Goal: Task Accomplishment & Management: Manage account settings

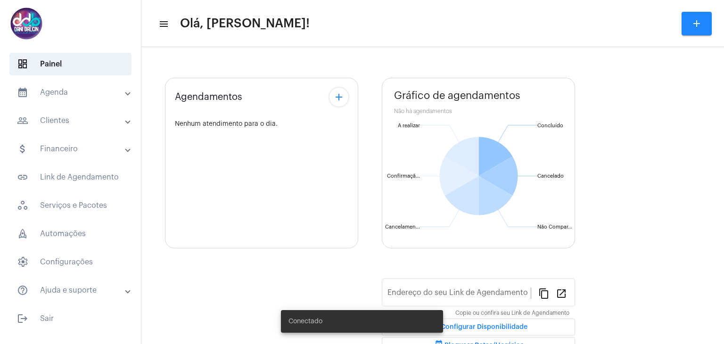
type input "[URL][DOMAIN_NAME]"
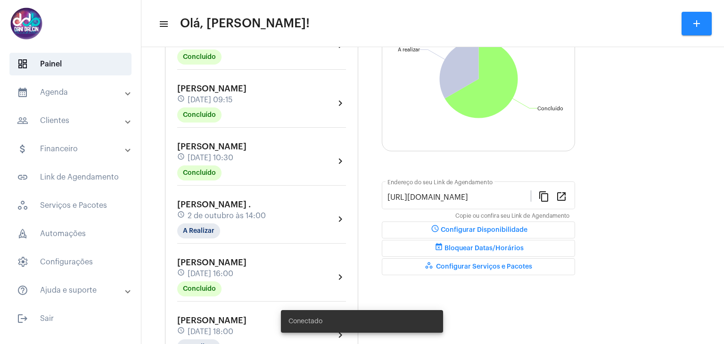
scroll to position [141, 0]
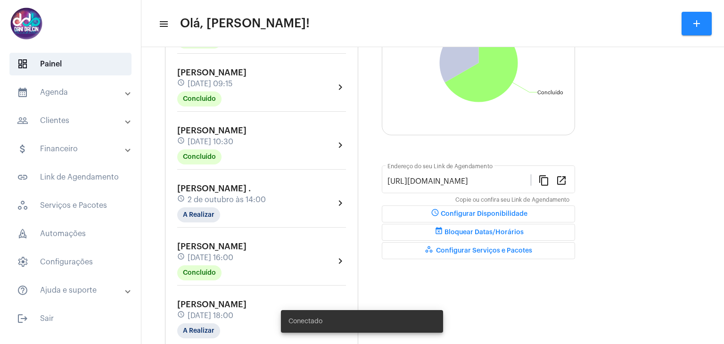
click at [246, 200] on span "2 de outubro às 14:00" at bounding box center [227, 200] width 78 height 8
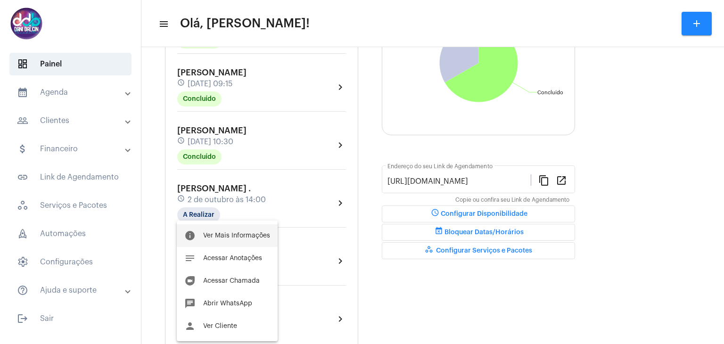
click at [223, 230] on button "info Ver Mais Informações" at bounding box center [227, 235] width 101 height 23
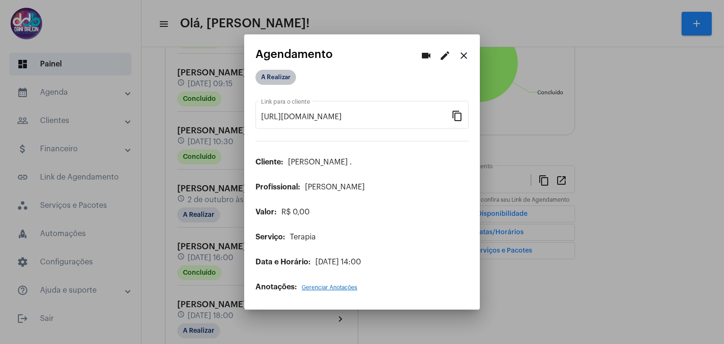
click at [264, 81] on mat-chip "A Realizar" at bounding box center [275, 77] width 41 height 15
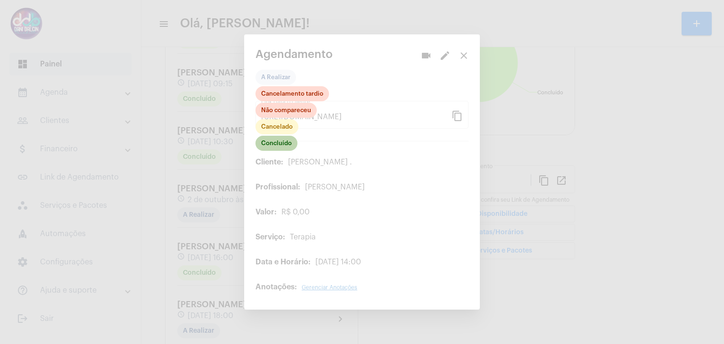
click at [273, 149] on mat-chip "Concluído" at bounding box center [276, 143] width 42 height 15
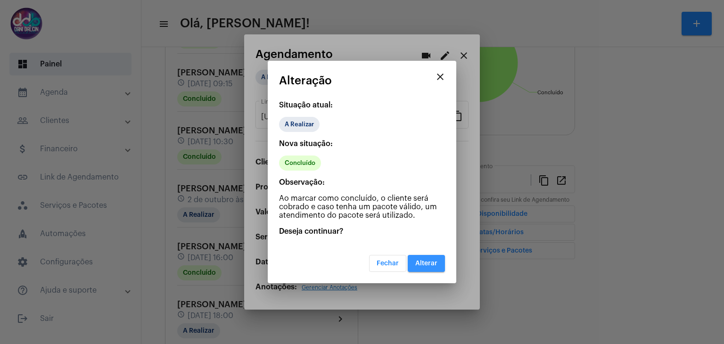
click at [425, 261] on span "Alterar" at bounding box center [426, 263] width 22 height 7
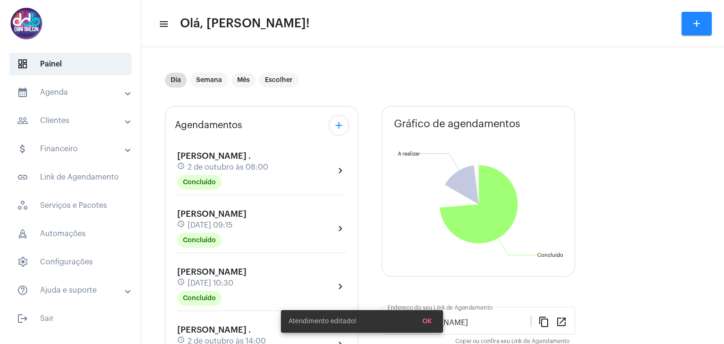
click at [52, 92] on mat-panel-title "calendar_month_outlined Agenda" at bounding box center [71, 92] width 109 height 11
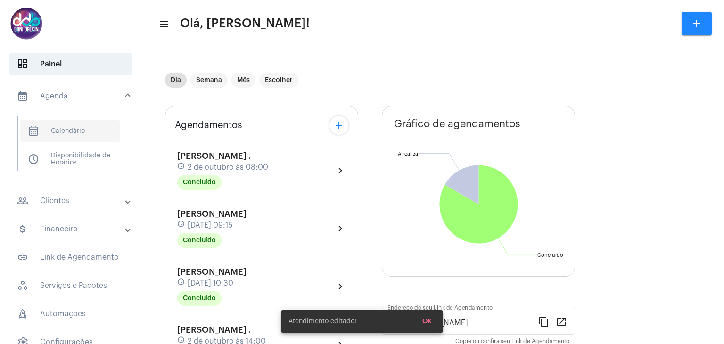
click at [57, 131] on span "calendar_month_outlined Calendário" at bounding box center [69, 131] width 99 height 23
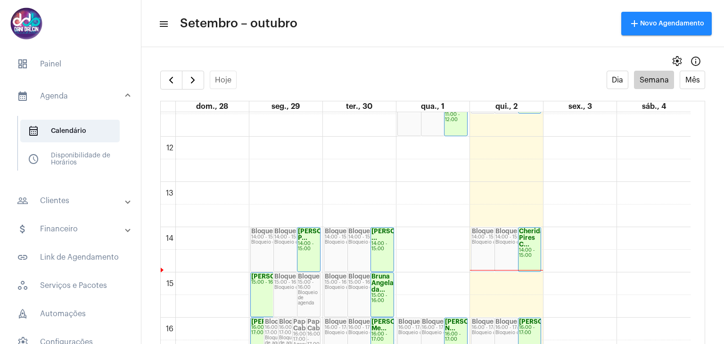
scroll to position [283, 0]
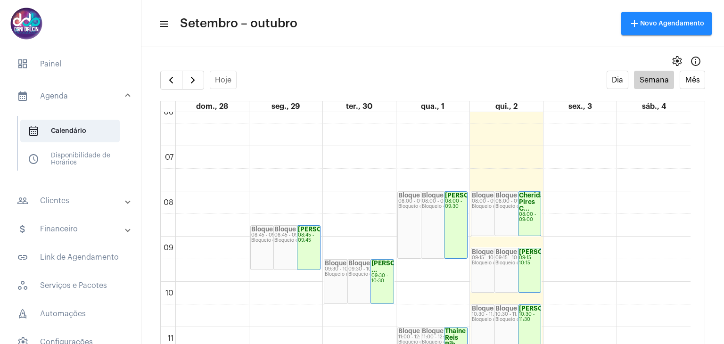
click at [529, 203] on strong "Cherida Pires C..." at bounding box center [531, 201] width 25 height 19
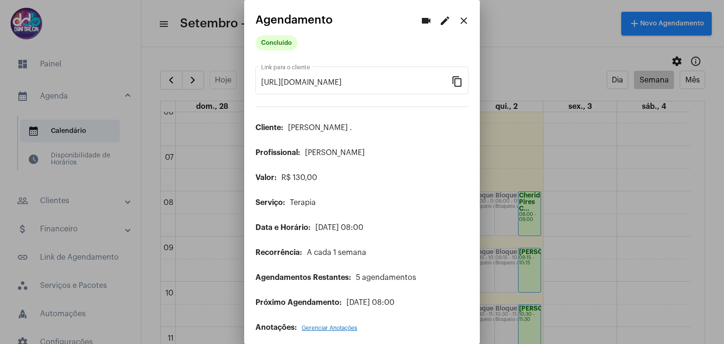
click at [439, 19] on mat-icon "edit" at bounding box center [444, 20] width 11 height 11
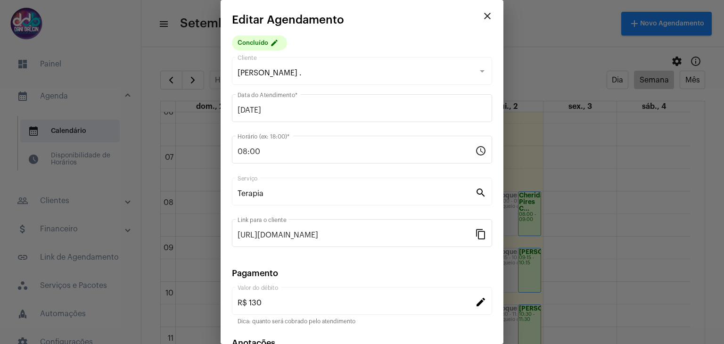
click at [475, 303] on mat-icon "edit" at bounding box center [480, 301] width 11 height 11
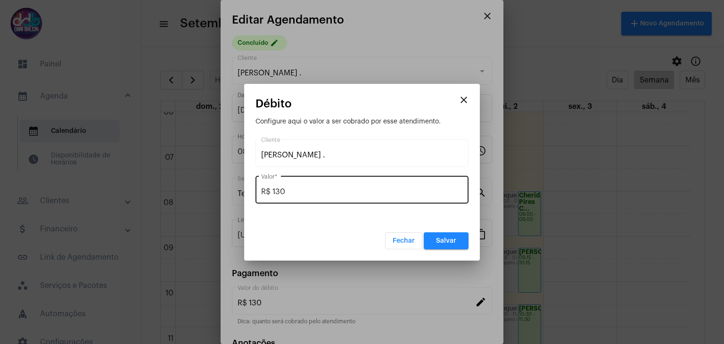
click at [332, 190] on input "R$ 130" at bounding box center [362, 192] width 202 height 8
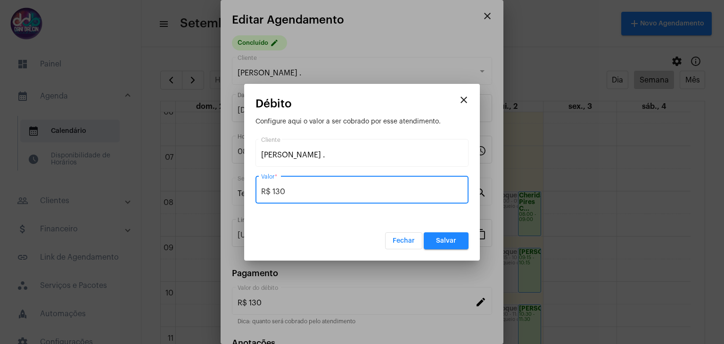
click at [332, 190] on input "R$ 130" at bounding box center [362, 192] width 202 height 8
type input "R$ 150"
click at [443, 238] on span "Salvar" at bounding box center [446, 241] width 20 height 7
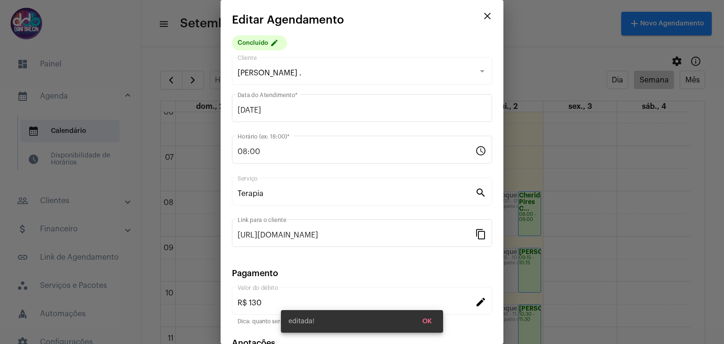
type input "R$ 150"
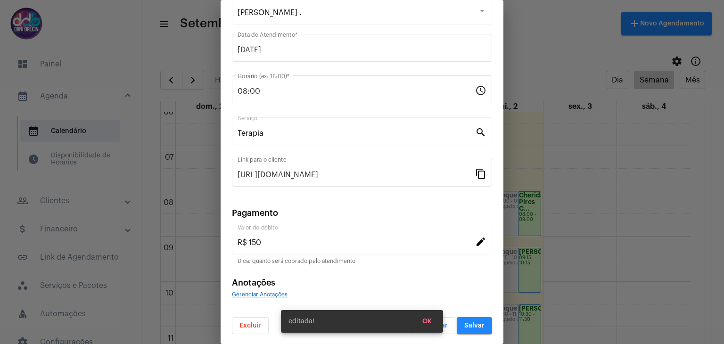
scroll to position [60, 0]
click at [468, 322] on span "Salvar" at bounding box center [474, 325] width 20 height 7
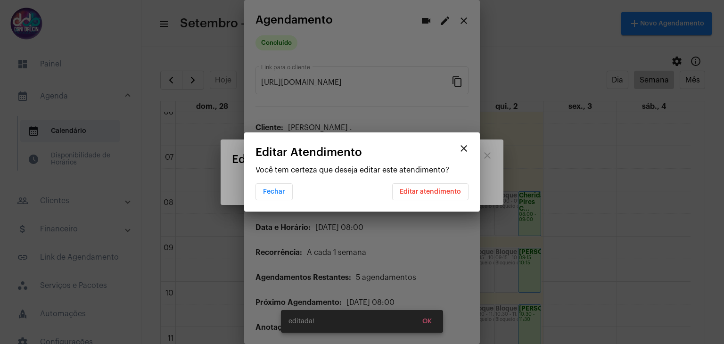
scroll to position [0, 0]
click at [431, 194] on span "Editar atendimento" at bounding box center [430, 192] width 61 height 7
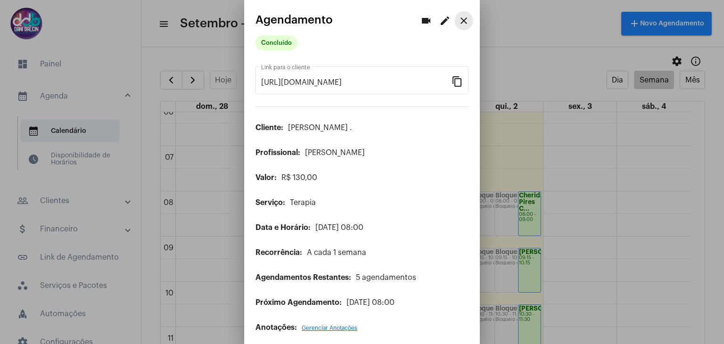
click at [458, 22] on mat-icon "close" at bounding box center [463, 20] width 11 height 11
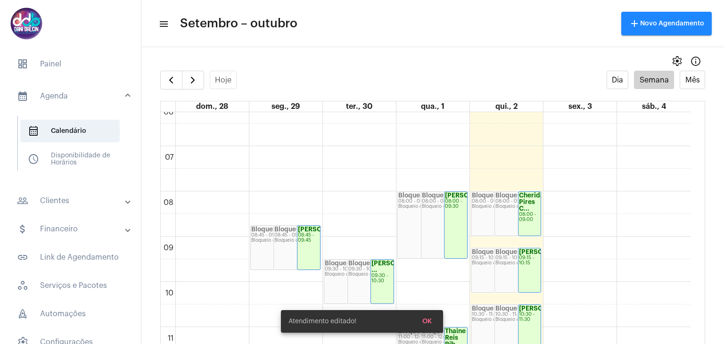
click at [79, 236] on mat-expansion-panel-header "attach_money Financeiro" at bounding box center [73, 229] width 135 height 23
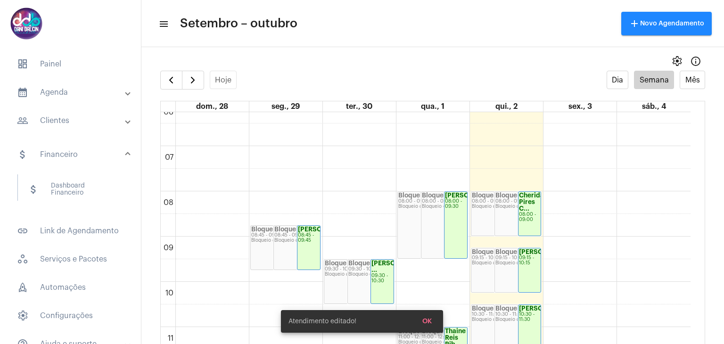
click at [63, 128] on mat-expansion-panel-header "people_outline Clientes" at bounding box center [73, 120] width 135 height 23
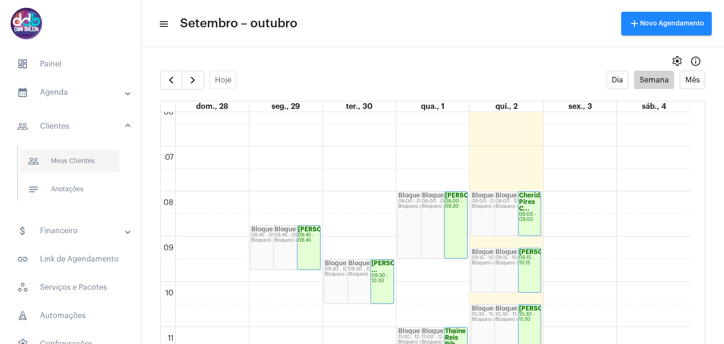
click at [56, 159] on span "people_outline Meus Clientes" at bounding box center [69, 161] width 99 height 23
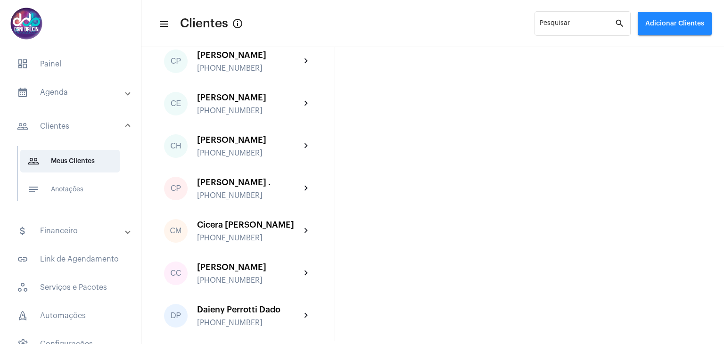
scroll to position [566, 0]
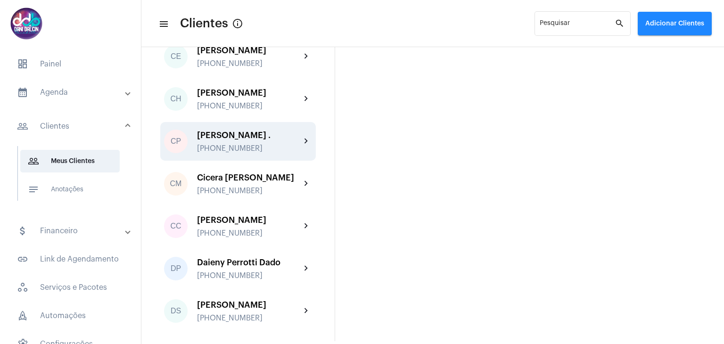
click at [165, 153] on div "CP" at bounding box center [176, 142] width 24 height 24
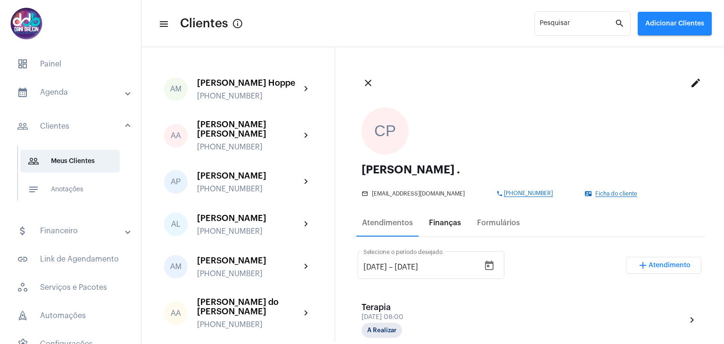
click at [445, 224] on div "Finanças" at bounding box center [445, 223] width 32 height 8
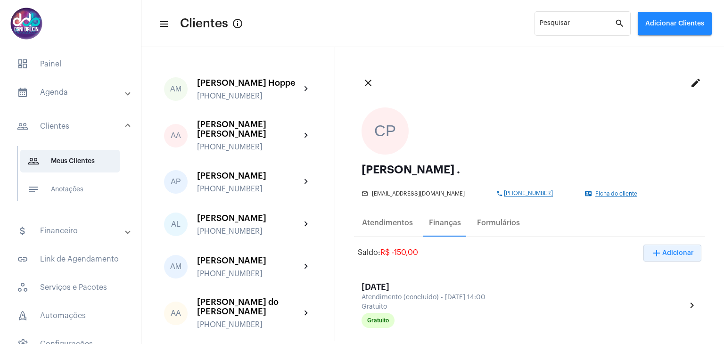
click at [679, 256] on button "add Adicionar" at bounding box center [672, 253] width 58 height 17
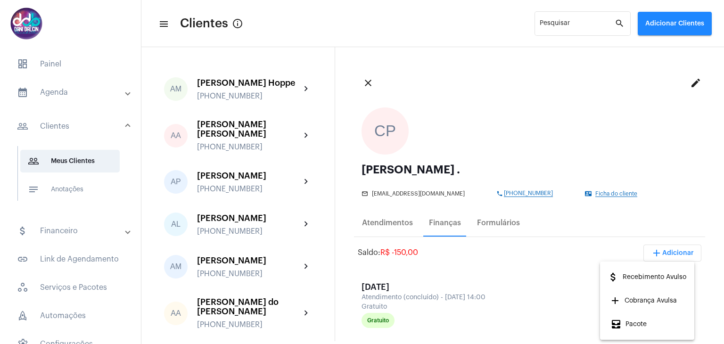
click at [667, 281] on span "attach_money Recebimento Avulso" at bounding box center [646, 277] width 79 height 17
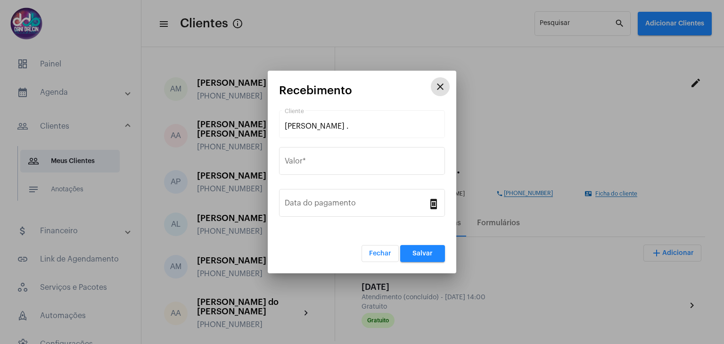
click at [438, 85] on mat-icon "close" at bounding box center [440, 86] width 11 height 11
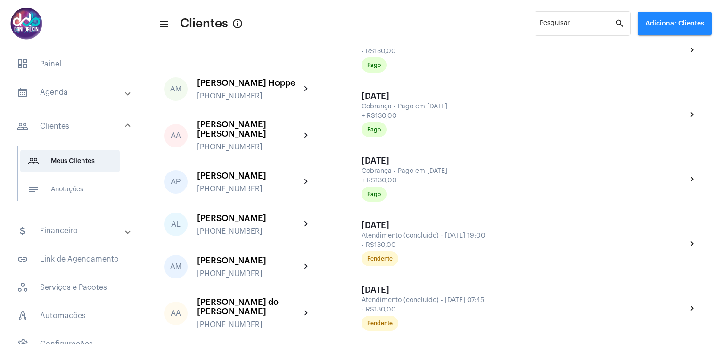
scroll to position [518, 0]
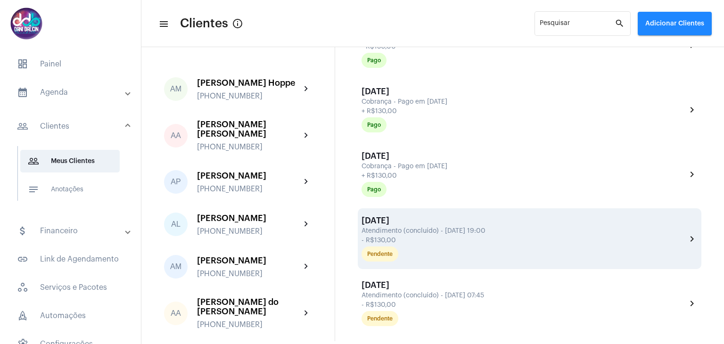
click at [459, 232] on div "Atendimento (concluído) - [DATE] 19:00" at bounding box center [522, 231] width 322 height 7
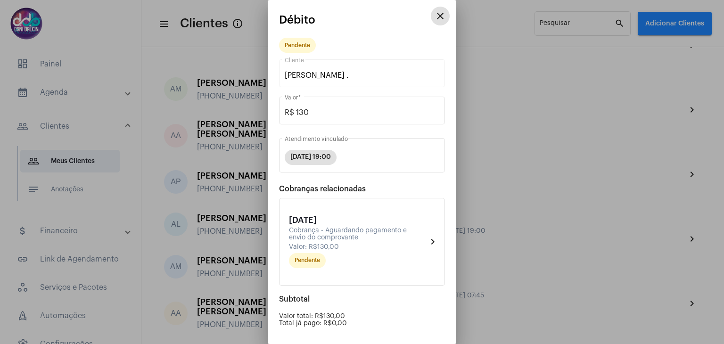
scroll to position [89, 0]
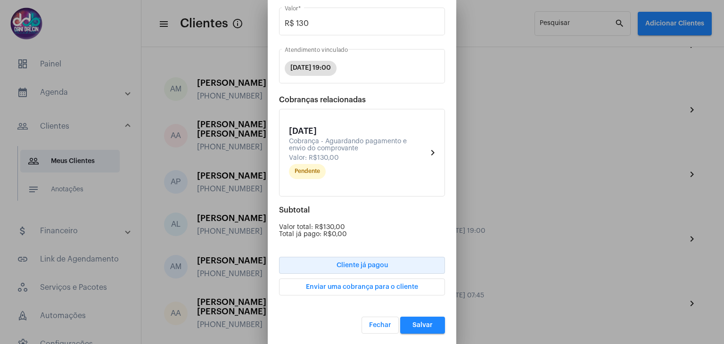
click at [376, 262] on span "Cliente já pagou" at bounding box center [362, 265] width 51 height 7
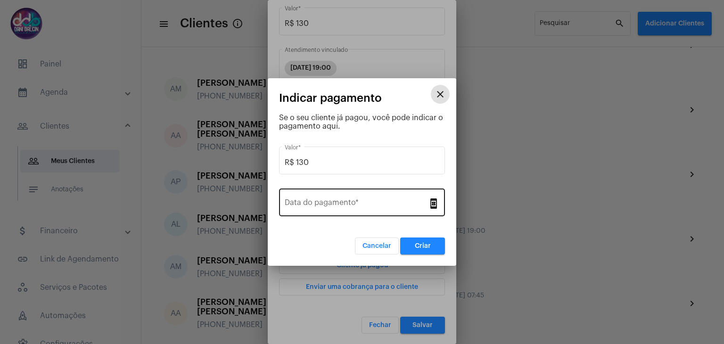
click at [359, 202] on input "Data do pagamento *" at bounding box center [356, 204] width 143 height 8
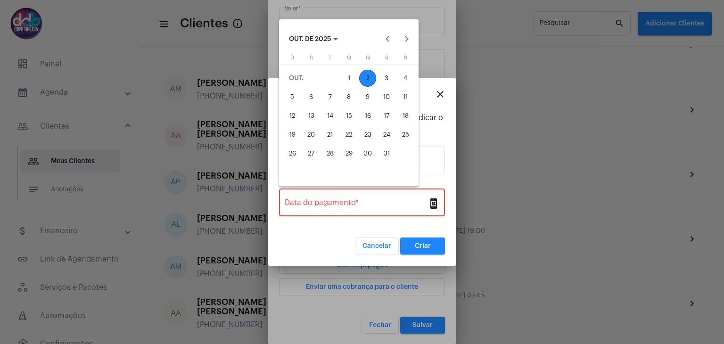
click at [378, 247] on div at bounding box center [362, 172] width 724 height 344
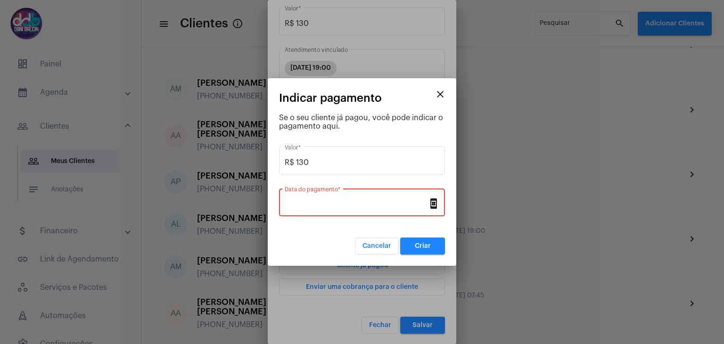
click at [387, 243] on span "Cancelar" at bounding box center [376, 246] width 29 height 7
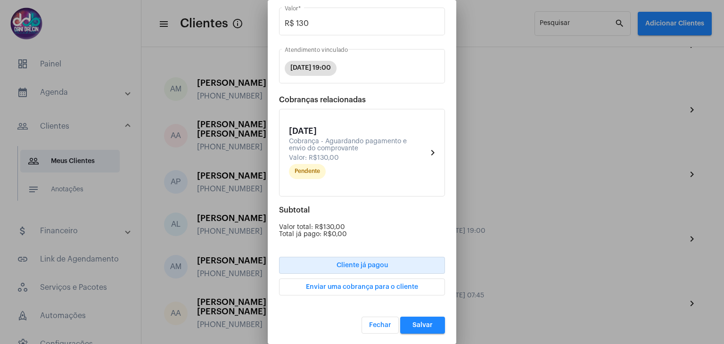
click at [378, 324] on span "Fechar" at bounding box center [380, 325] width 22 height 7
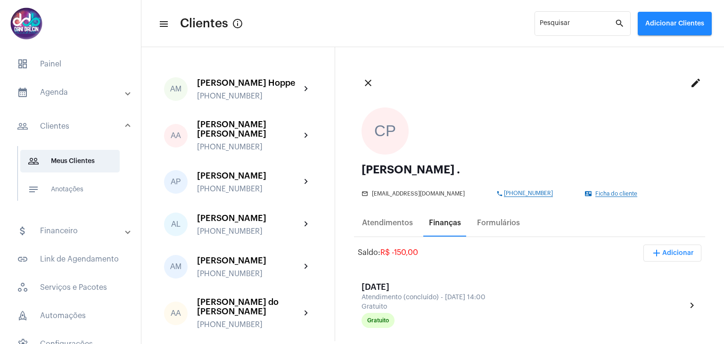
click at [439, 227] on div "Finanças" at bounding box center [445, 223] width 32 height 8
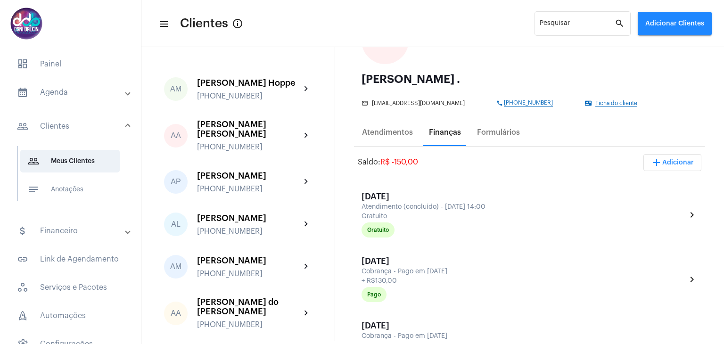
scroll to position [94, 0]
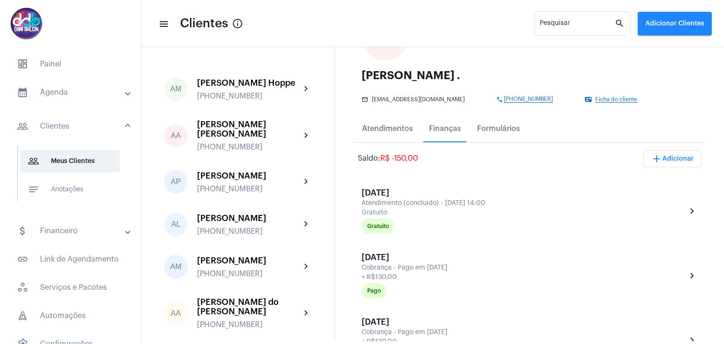
click at [681, 156] on span "add Adicionar" at bounding box center [672, 159] width 43 height 7
click at [659, 180] on span "attach_money Recebimento Avulso" at bounding box center [646, 182] width 79 height 17
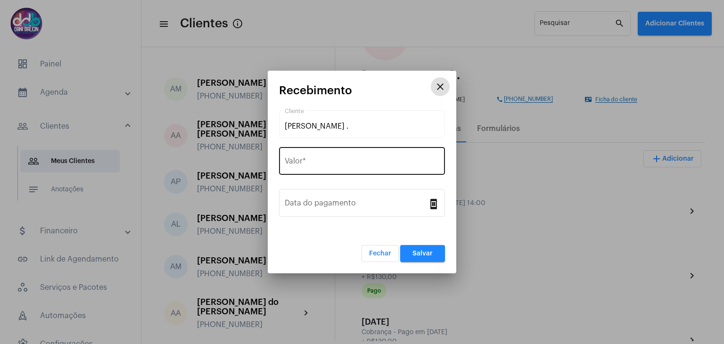
click at [329, 164] on input "Valor *" at bounding box center [362, 163] width 155 height 8
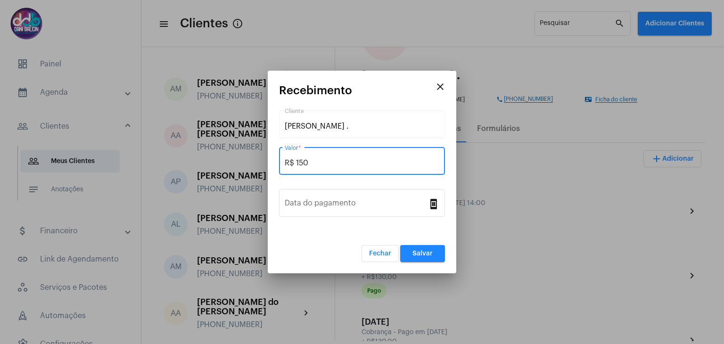
type input "R$ 150"
click at [327, 186] on mat-form-field "R$ 150 Valor *" at bounding box center [362, 166] width 166 height 42
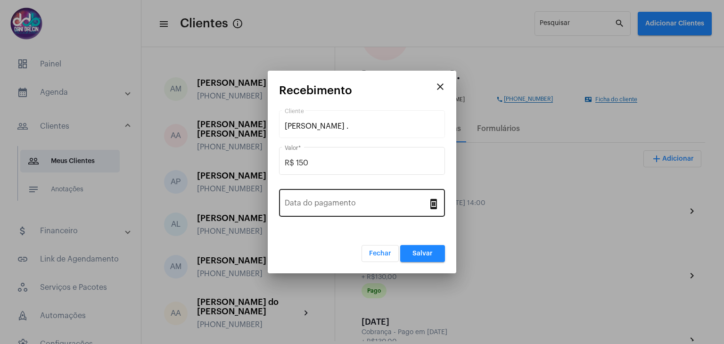
click at [319, 207] on input "Data do pagamento" at bounding box center [356, 205] width 143 height 8
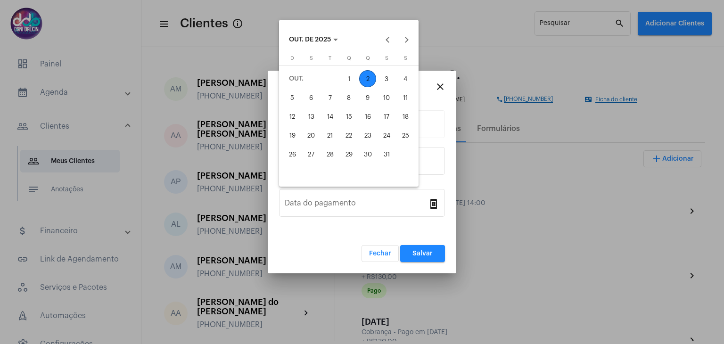
click at [367, 80] on div "2" at bounding box center [367, 78] width 17 height 17
type input "[DATE]"
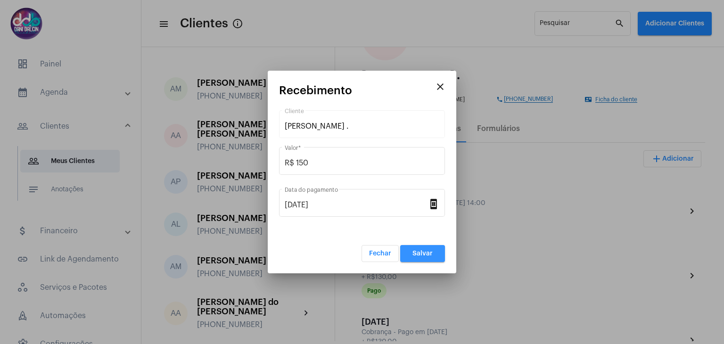
click at [425, 253] on span "Salvar" at bounding box center [422, 253] width 20 height 7
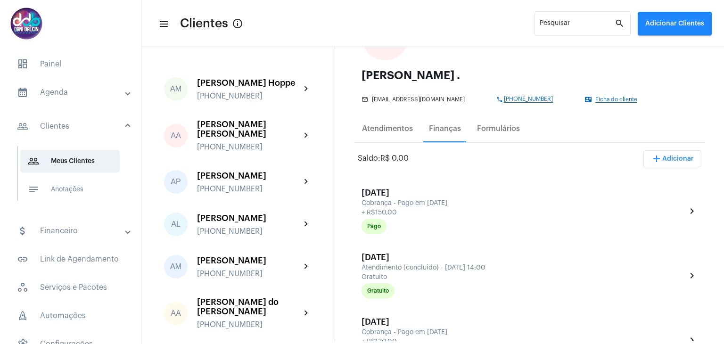
click at [74, 97] on mat-panel-title "calendar_month_outlined Agenda" at bounding box center [71, 92] width 109 height 11
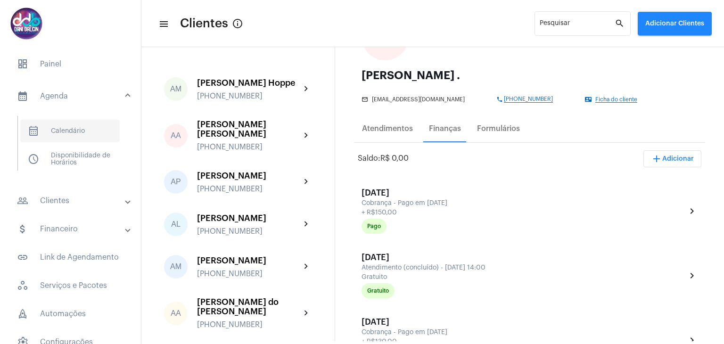
click at [78, 134] on span "calendar_month_outlined Calendário" at bounding box center [69, 131] width 99 height 23
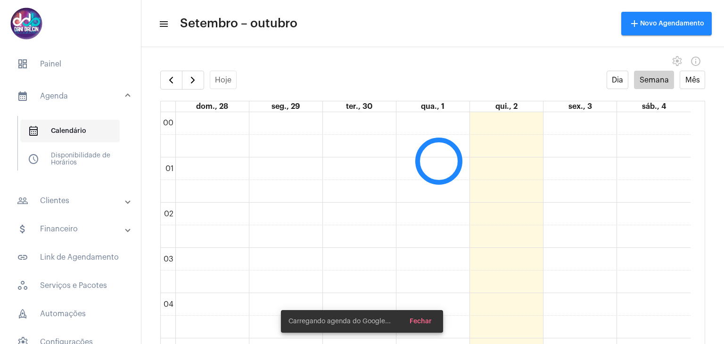
scroll to position [272, 0]
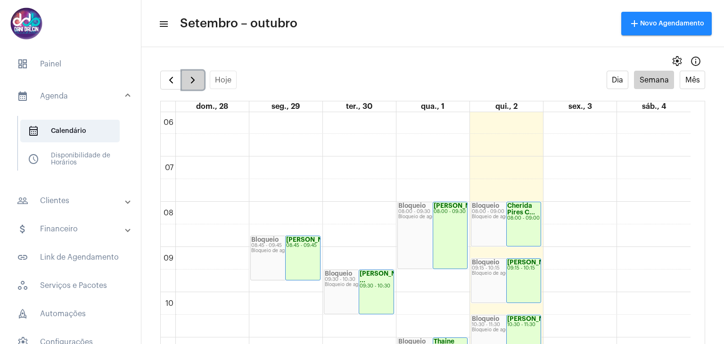
click at [189, 82] on span "button" at bounding box center [192, 79] width 11 height 11
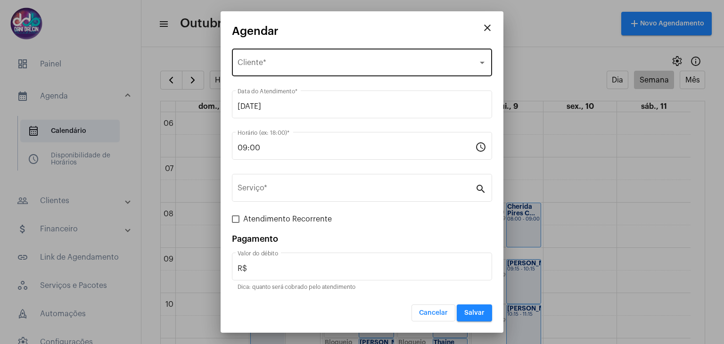
click at [304, 58] on div "Selecione o Cliente Cliente *" at bounding box center [362, 62] width 249 height 30
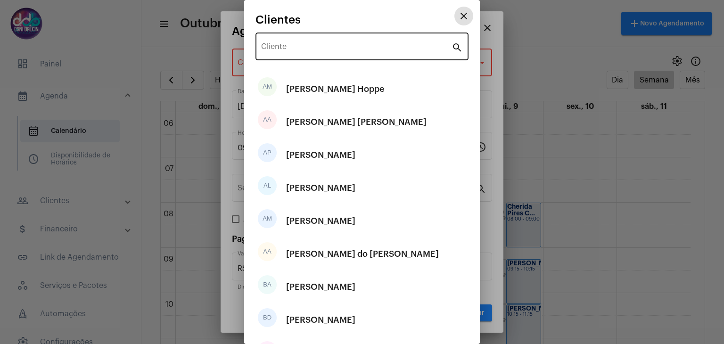
click at [301, 44] on input "Cliente" at bounding box center [356, 48] width 190 height 8
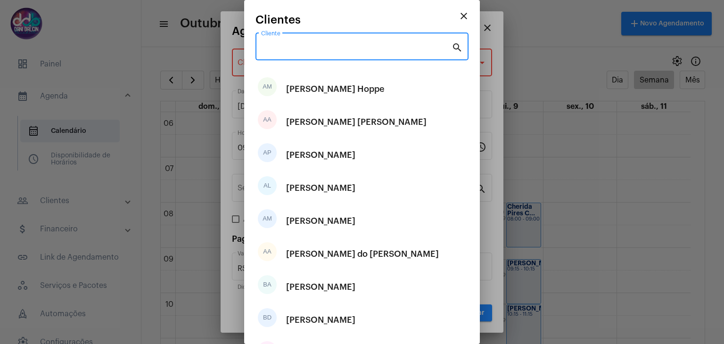
click at [459, 16] on mat-icon "close" at bounding box center [463, 15] width 11 height 11
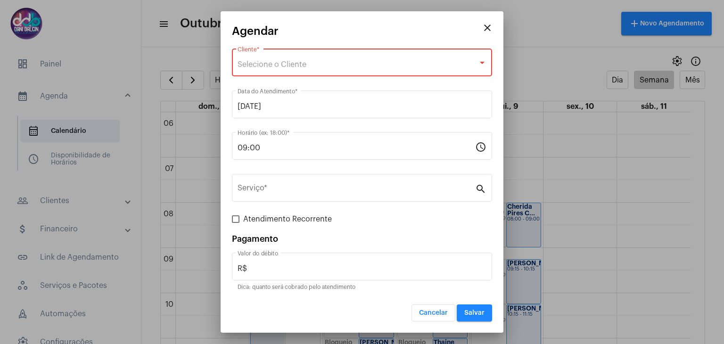
click at [485, 25] on mat-icon "close" at bounding box center [487, 27] width 11 height 11
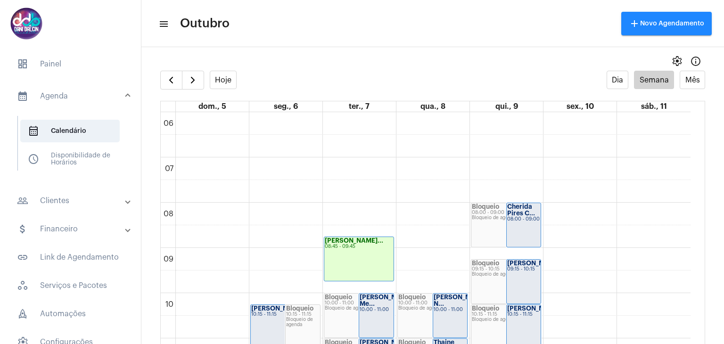
click at [83, 206] on mat-panel-title "people_outline Clientes" at bounding box center [71, 200] width 109 height 11
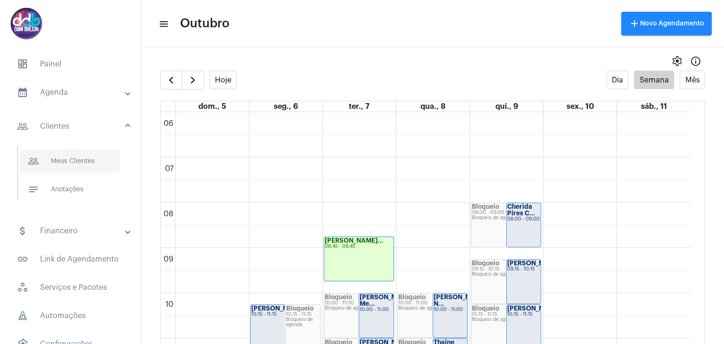
click at [88, 158] on span "people_outline Meus Clientes" at bounding box center [69, 161] width 99 height 23
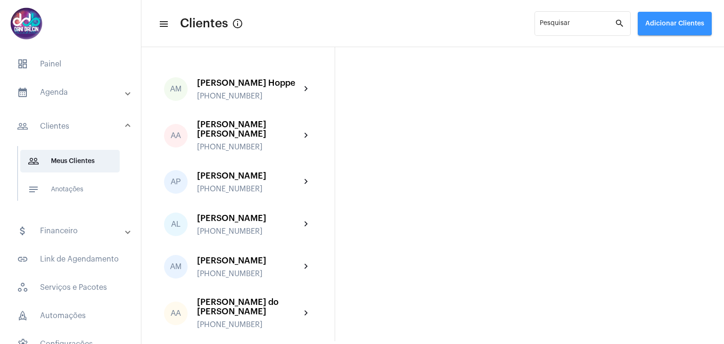
click at [660, 20] on span "Adicionar Clientes" at bounding box center [674, 23] width 59 height 7
click at [663, 51] on span "add Novo Cliente" at bounding box center [673, 49] width 55 height 17
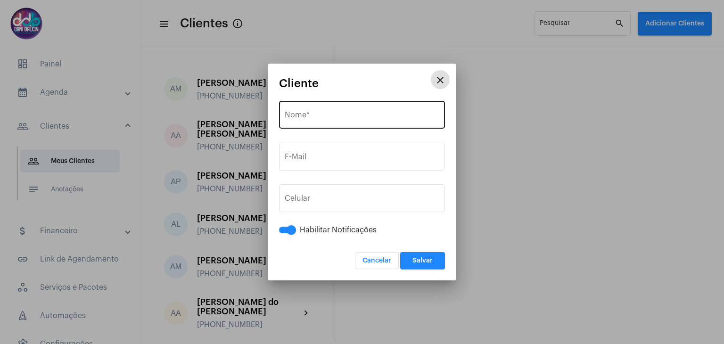
click at [355, 113] on input "Nome *" at bounding box center [362, 117] width 155 height 8
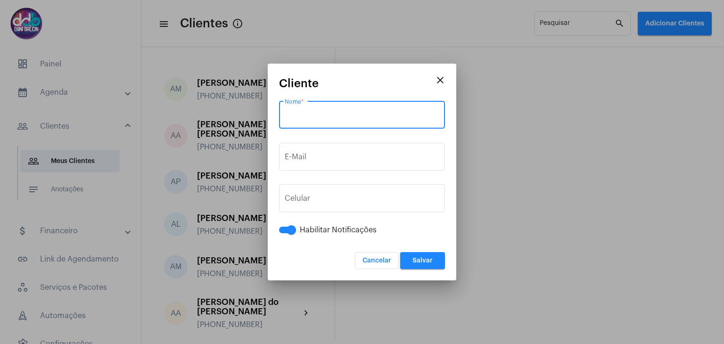
paste input "Nágela Dayne Corrêa"
type input "Nágela Dayne Corrêa"
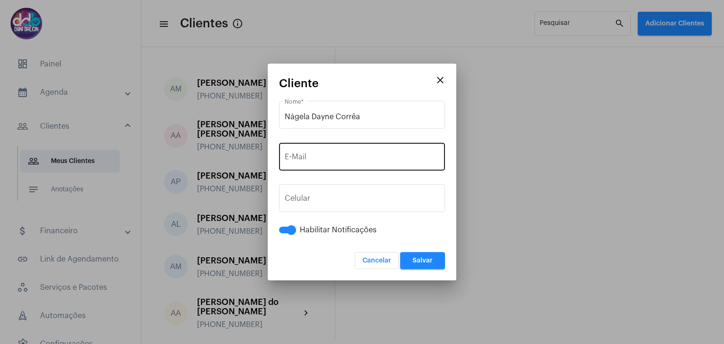
click at [313, 153] on div "E-Mail" at bounding box center [362, 156] width 155 height 30
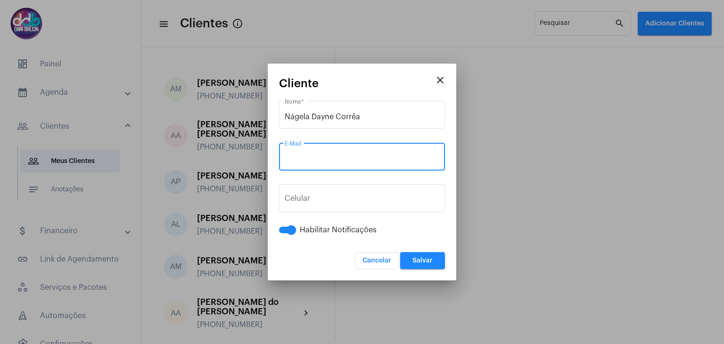
click at [337, 153] on div "E-Mail" at bounding box center [362, 156] width 155 height 30
paste input "[EMAIL_ADDRESS][DOMAIN_NAME]"
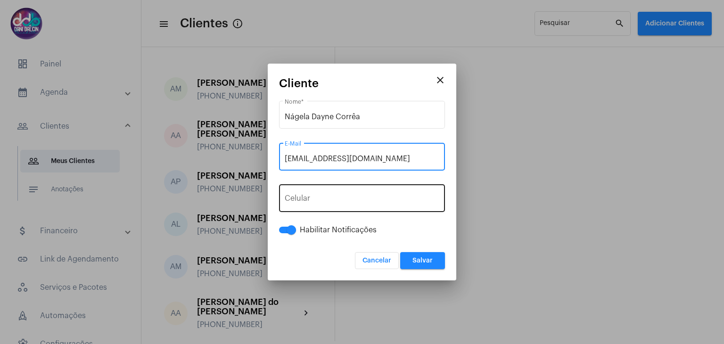
type input "[EMAIL_ADDRESS][DOMAIN_NAME]"
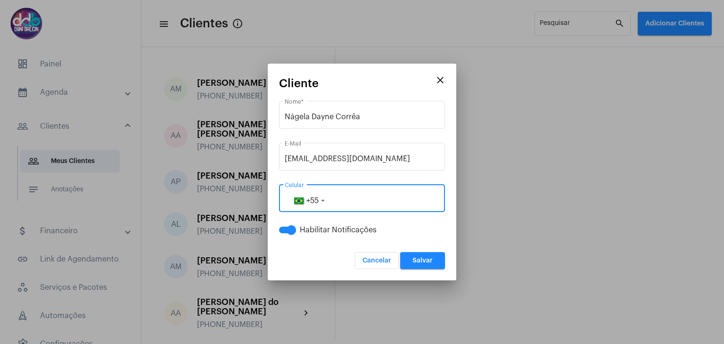
click at [345, 198] on input "tel" at bounding box center [362, 200] width 155 height 8
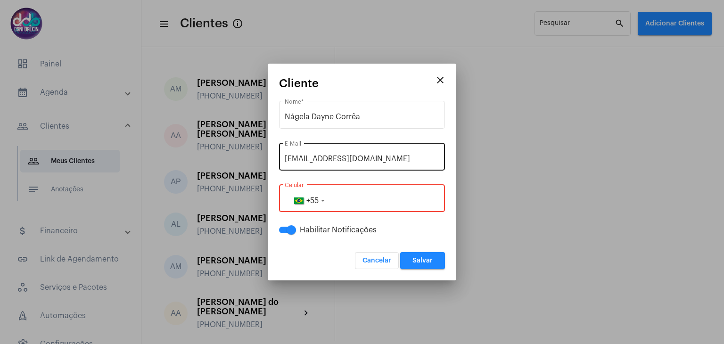
paste input "19998503084"
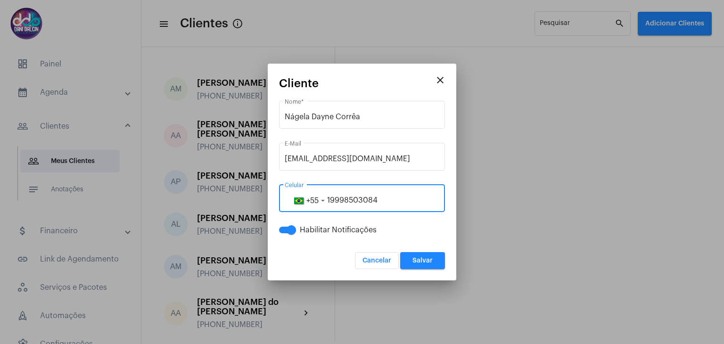
type input "19998503084"
click at [426, 258] on span "Salvar" at bounding box center [422, 260] width 20 height 7
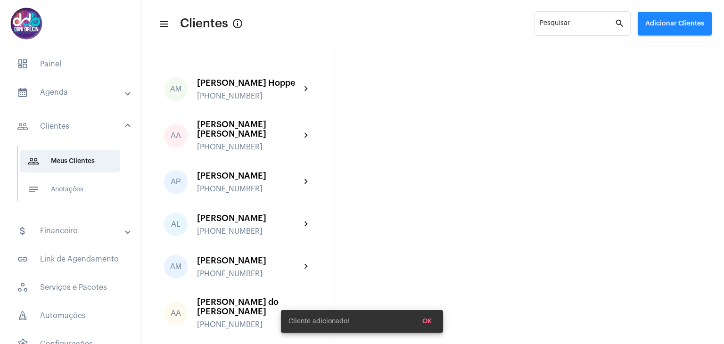
click at [68, 99] on mat-expansion-panel-header "calendar_month_outlined Agenda" at bounding box center [73, 92] width 135 height 23
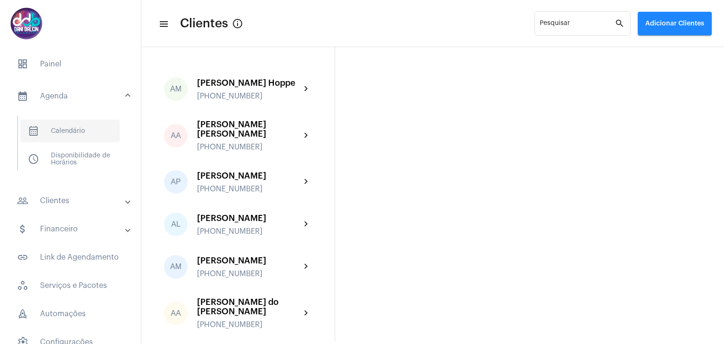
click at [67, 131] on span "calendar_month_outlined Calendário" at bounding box center [69, 131] width 99 height 23
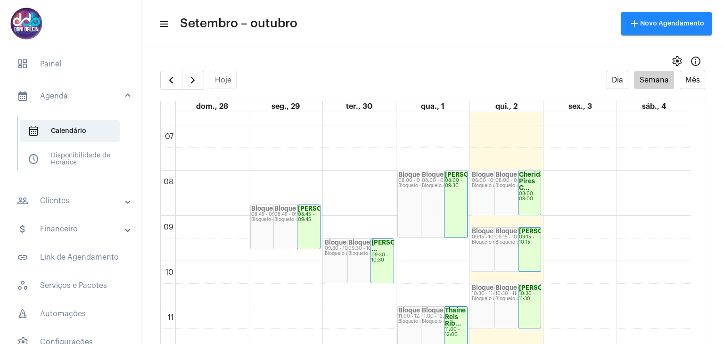
scroll to position [320, 0]
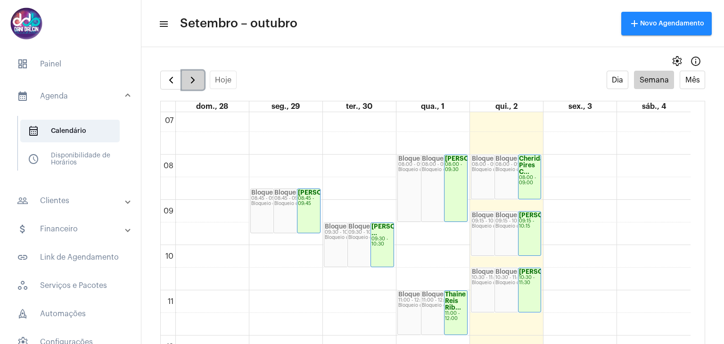
click at [183, 74] on button "button" at bounding box center [193, 80] width 22 height 19
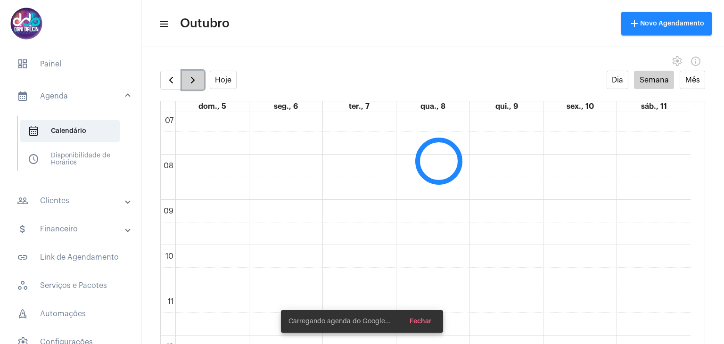
scroll to position [271, 0]
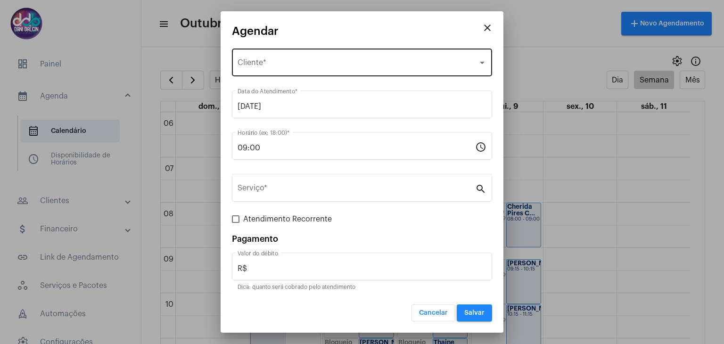
click at [295, 60] on div "Selecione o Cliente" at bounding box center [358, 64] width 240 height 8
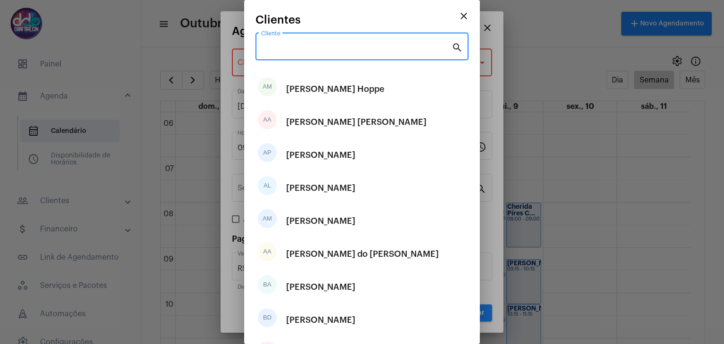
click at [298, 48] on input "Cliente" at bounding box center [356, 48] width 190 height 8
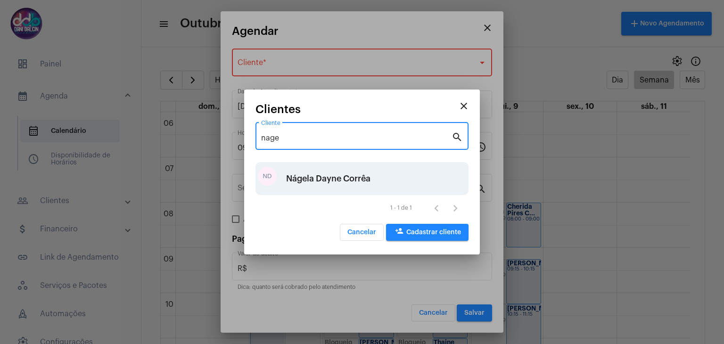
type input "nage"
click at [339, 174] on div "Nágela Dayne Corrêa" at bounding box center [328, 178] width 84 height 28
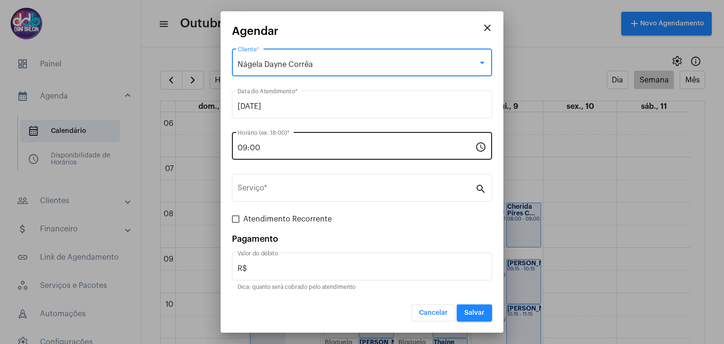
click at [319, 146] on input "09:00" at bounding box center [357, 148] width 238 height 8
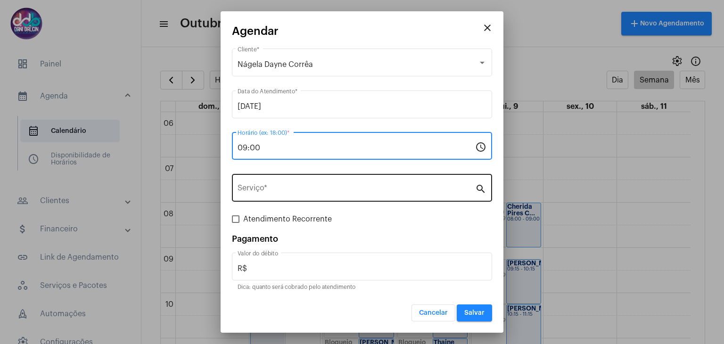
click at [316, 179] on div "Serviço *" at bounding box center [357, 187] width 238 height 30
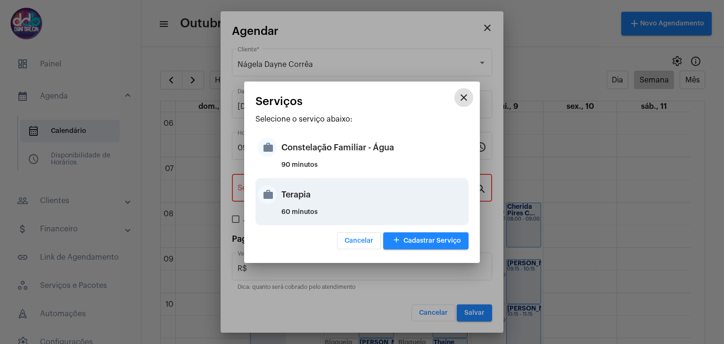
click at [318, 198] on div "Terapia" at bounding box center [373, 195] width 185 height 28
type input "Terapia"
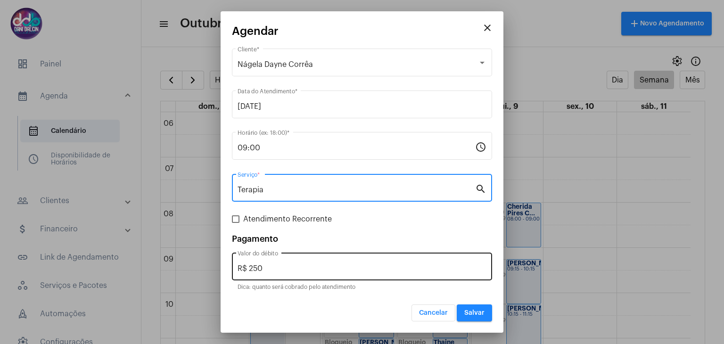
click at [285, 268] on input "R$ 250" at bounding box center [362, 268] width 249 height 8
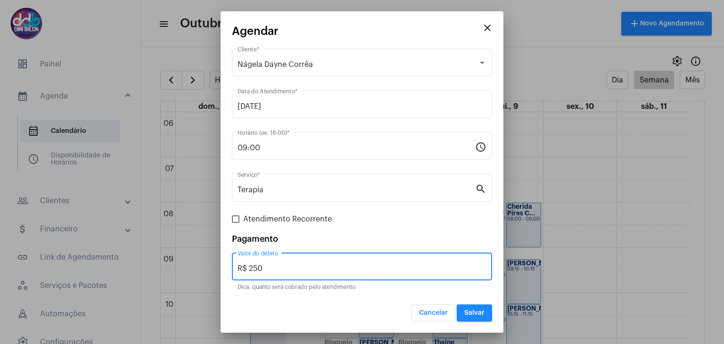
click at [285, 268] on input "R$ 250" at bounding box center [362, 268] width 249 height 8
type input "R$ 150"
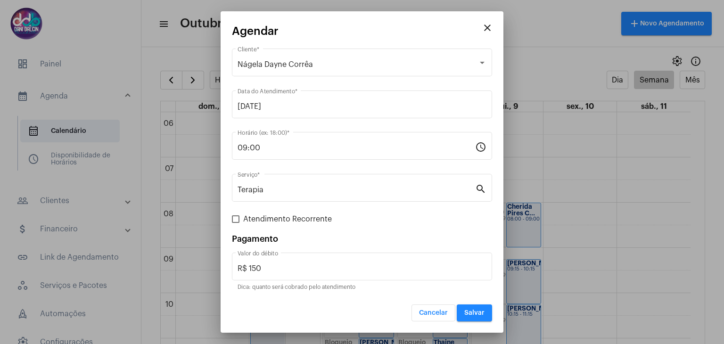
click at [248, 228] on form "Nágela Dayne Corrêa Cliente * [DATE] Data do Atendimento * 09:00 Horário (ex: 1…" at bounding box center [362, 184] width 260 height 275
click at [245, 221] on span "Atendimento Recorrente" at bounding box center [287, 218] width 89 height 11
click at [236, 223] on input "Atendimento Recorrente" at bounding box center [235, 223] width 0 height 0
checkbox input "true"
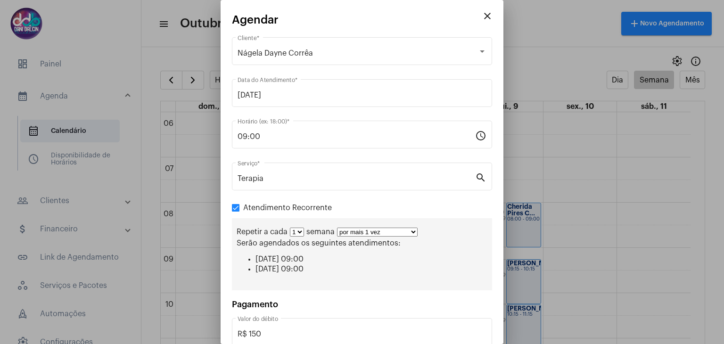
click at [413, 229] on select "por mais 1 vez por mais 2 vezes por mais 3 vezes por mais 4 vezes por mais 5 ve…" at bounding box center [377, 232] width 81 height 9
select select "10: 0"
click at [337, 228] on select "por mais 1 vez por mais 2 vezes por mais 3 vezes por mais 4 vezes por mais 5 ve…" at bounding box center [377, 232] width 81 height 9
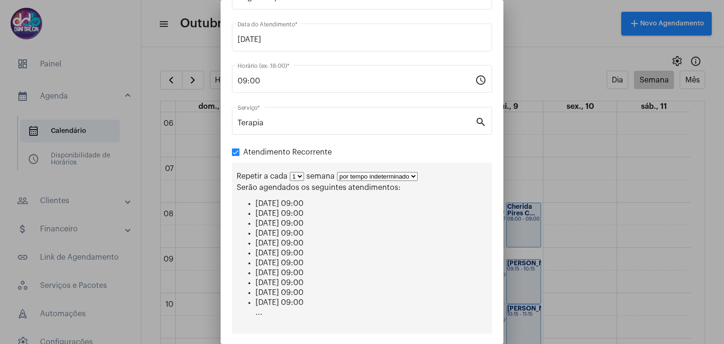
scroll to position [150, 0]
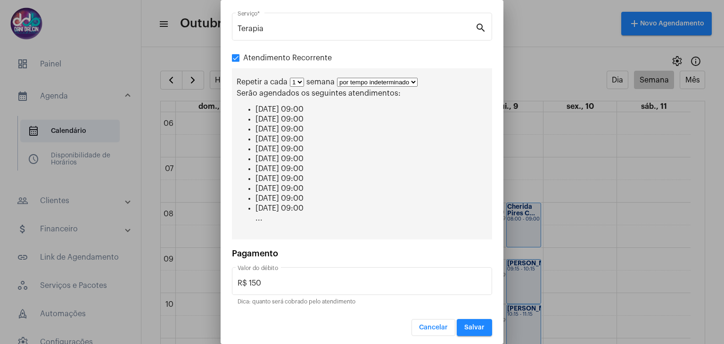
click at [457, 322] on button "Salvar" at bounding box center [474, 327] width 35 height 17
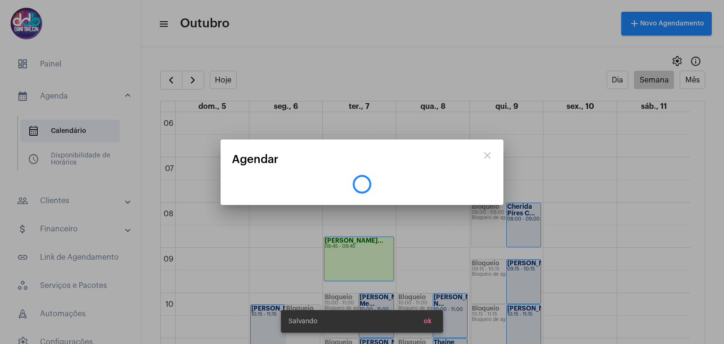
scroll to position [0, 0]
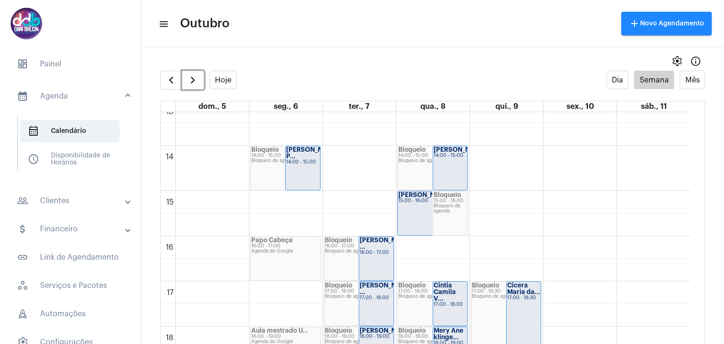
scroll to position [601, 0]
click at [413, 215] on div "[PERSON_NAME] B... 15:00 - 16:00" at bounding box center [432, 212] width 69 height 44
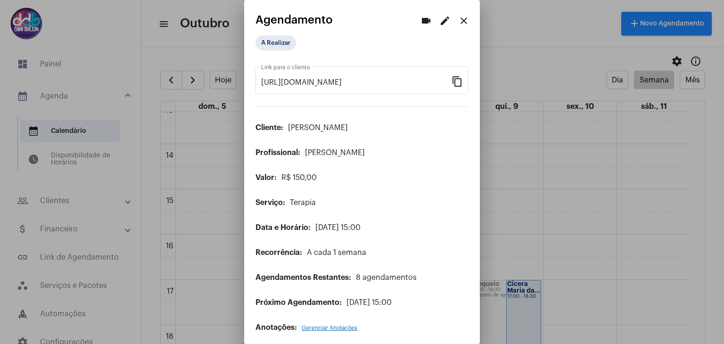
click at [439, 25] on mat-icon "edit" at bounding box center [444, 20] width 11 height 11
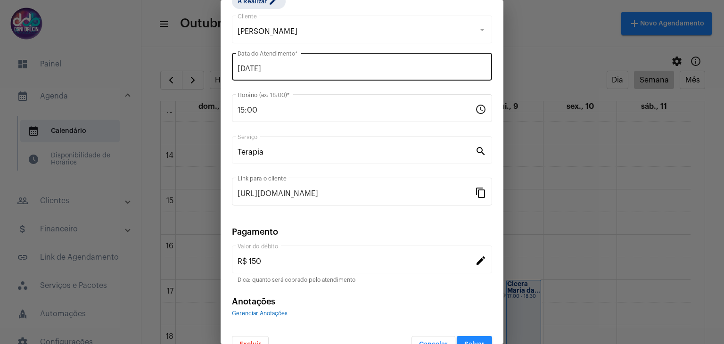
scroll to position [60, 0]
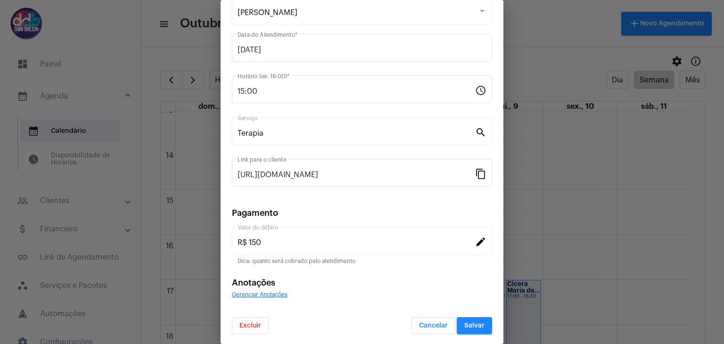
click at [249, 325] on span "Excluir" at bounding box center [250, 325] width 22 height 7
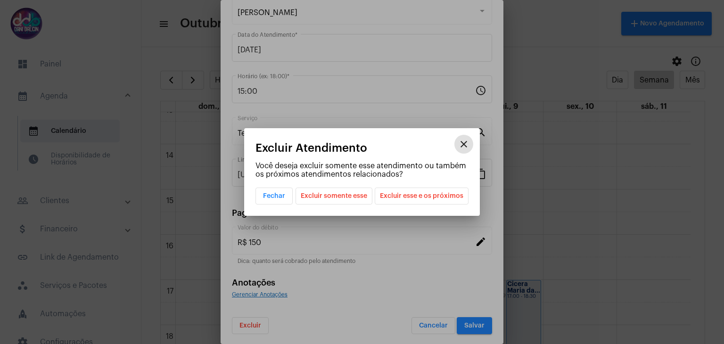
click at [401, 197] on span "Excluir esse e os próximos" at bounding box center [421, 196] width 83 height 16
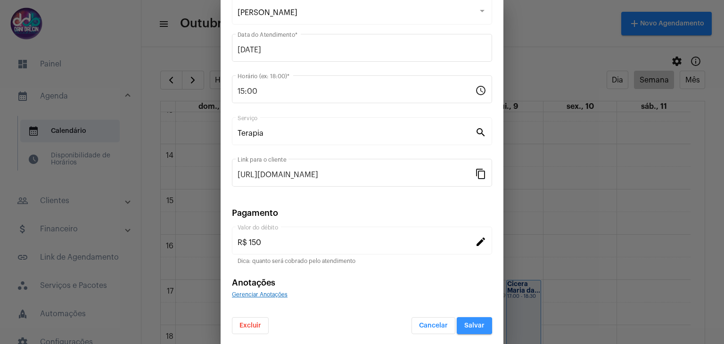
click at [464, 324] on span "Salvar" at bounding box center [474, 325] width 20 height 7
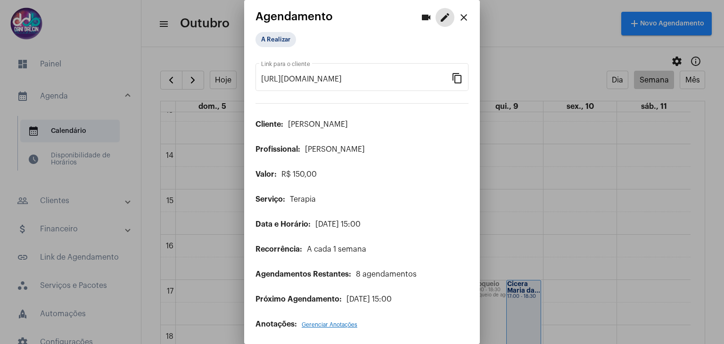
scroll to position [4, 0]
click at [460, 19] on mat-icon "close" at bounding box center [463, 16] width 11 height 11
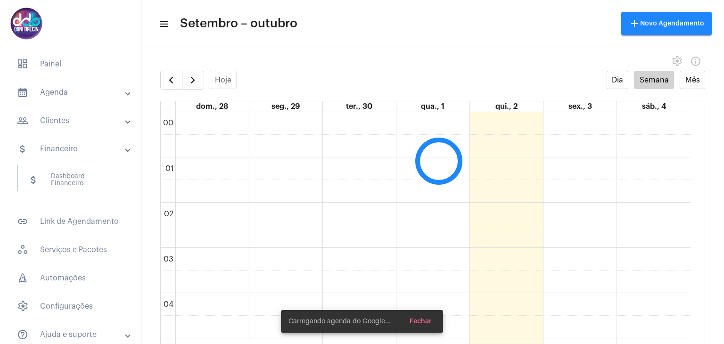
scroll to position [272, 0]
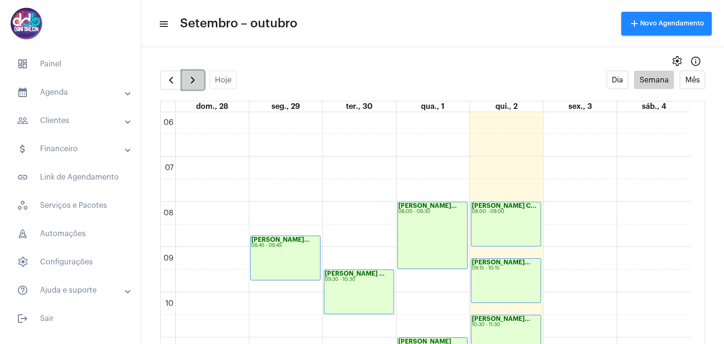
click at [196, 76] on span "button" at bounding box center [192, 79] width 11 height 11
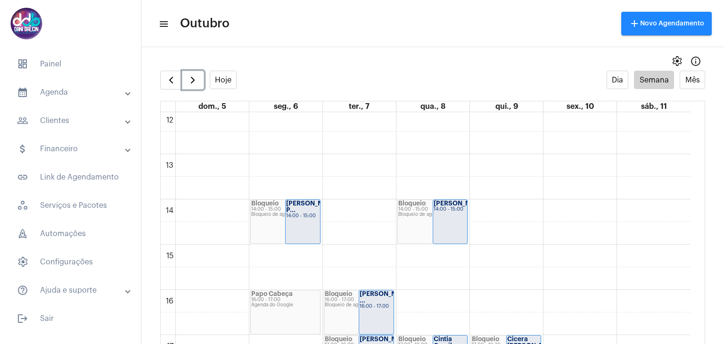
scroll to position [554, 0]
